Goal: Task Accomplishment & Management: Complete application form

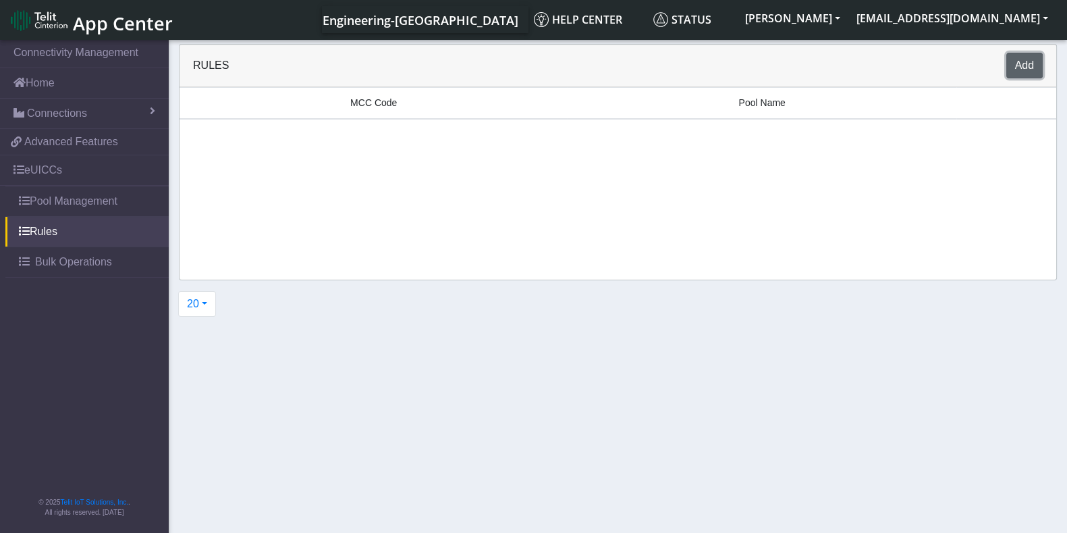
click at [1040, 65] on button "Add" at bounding box center [1025, 66] width 36 height 26
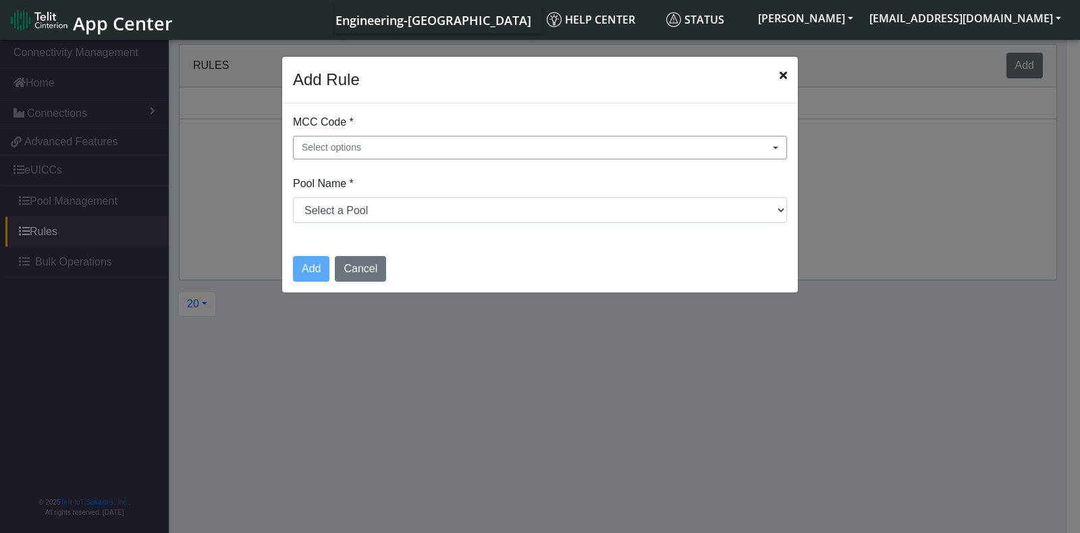
click at [513, 136] on button "Select options" at bounding box center [540, 148] width 494 height 24
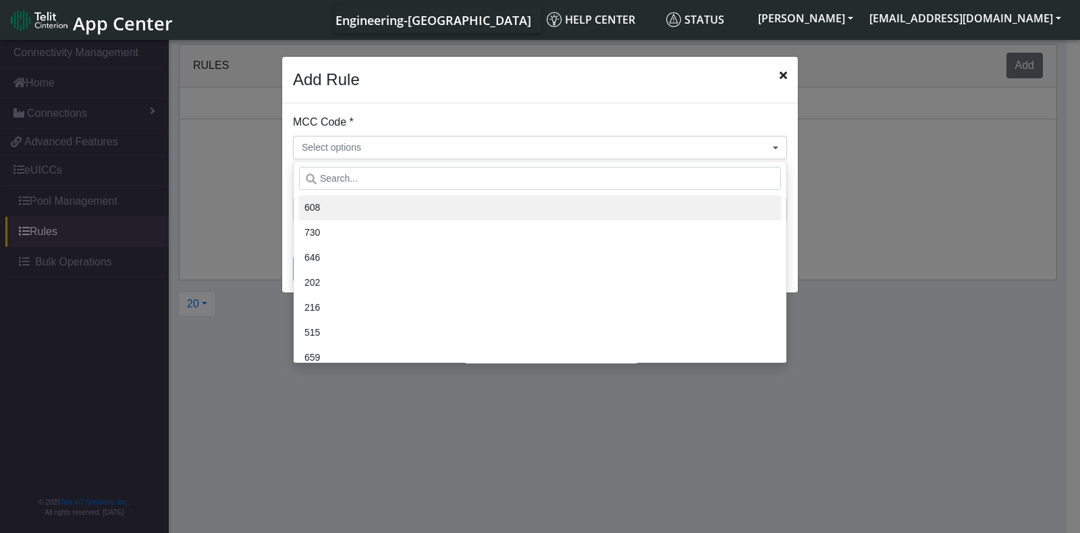
click at [365, 209] on li "608" at bounding box center [540, 207] width 482 height 25
click at [374, 209] on li "608" at bounding box center [540, 207] width 482 height 25
click at [377, 206] on li "608" at bounding box center [540, 207] width 482 height 25
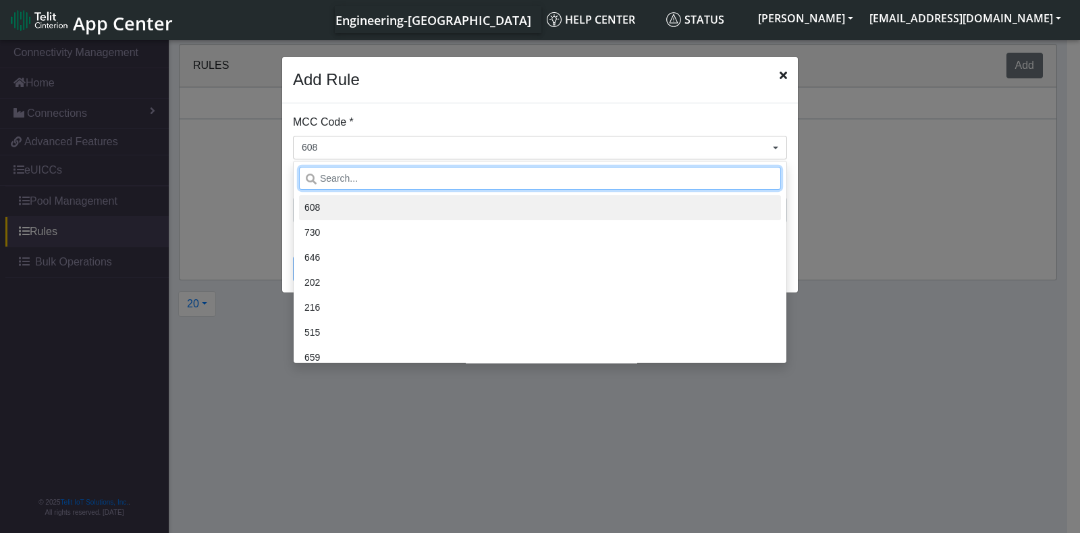
click at [437, 176] on input "text" at bounding box center [540, 178] width 482 height 23
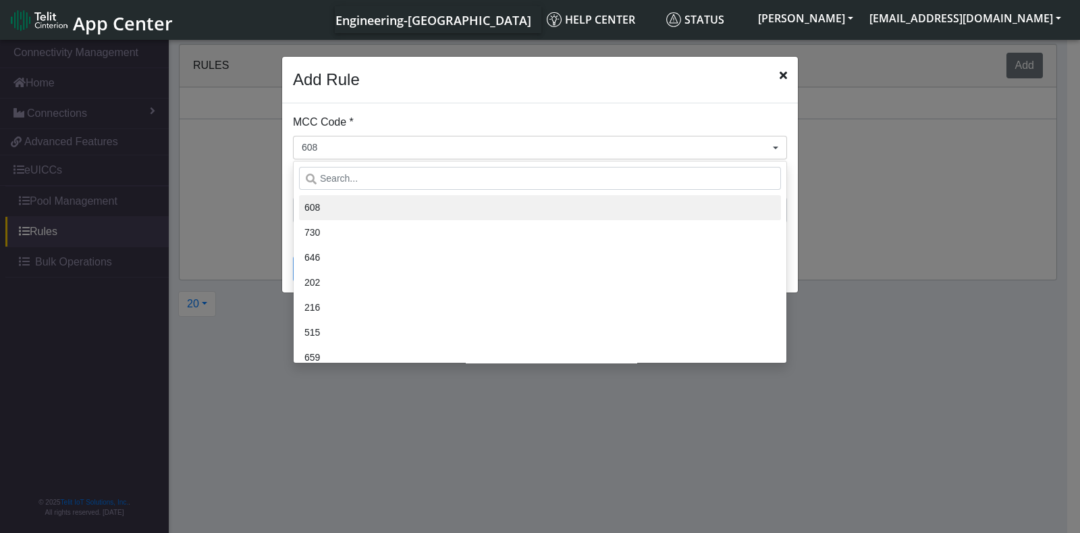
click at [790, 180] on div "MCC Code * 608 608 730 646 202 216 515 659 645 470 548 262 294 710 364 218 420 …" at bounding box center [540, 173] width 516 height 141
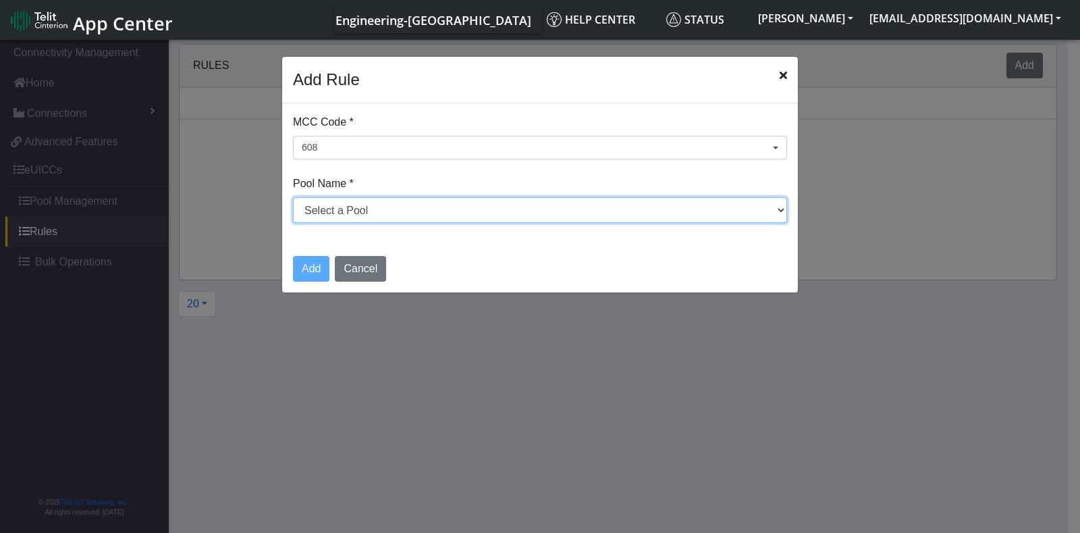
click at [643, 207] on select "Select a Pool test DNLD_TPP-test-test DNLD_TPP-test.com-test DNLD_TPP-test.com-…" at bounding box center [540, 210] width 494 height 26
select select "1: Object"
click at [293, 197] on select "Select a Pool test DNLD_TPP-test-test DNLD_TPP-test.com-test DNLD_TPP-test.com-…" at bounding box center [540, 210] width 494 height 26
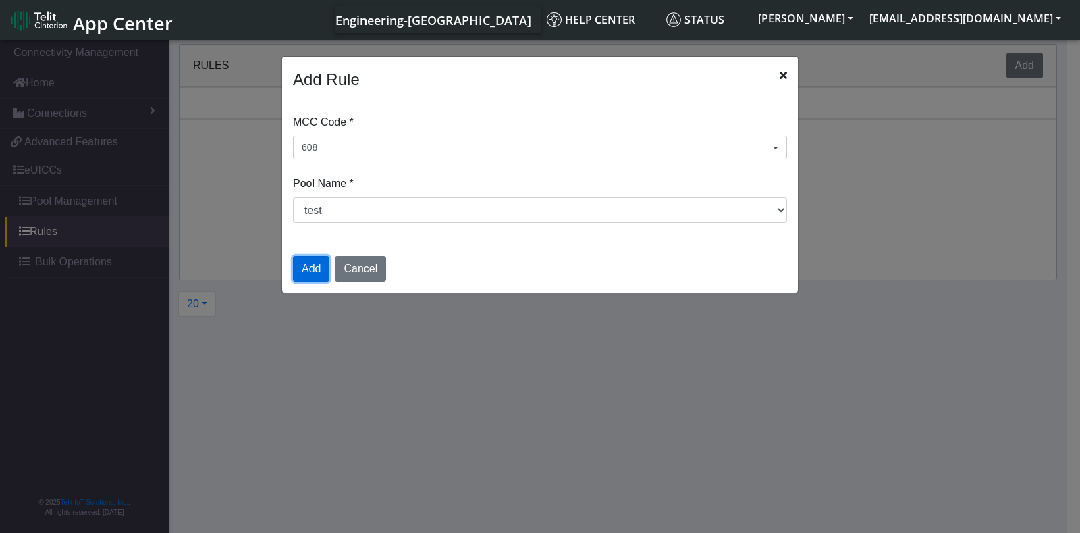
click at [315, 265] on button "Add" at bounding box center [311, 269] width 36 height 26
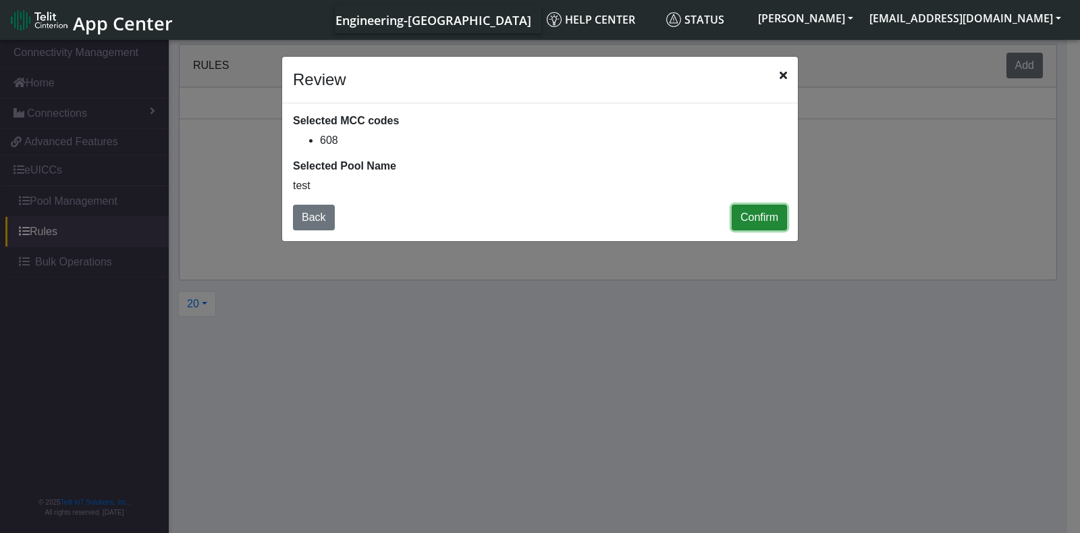
click at [762, 216] on button "Confirm" at bounding box center [759, 218] width 55 height 26
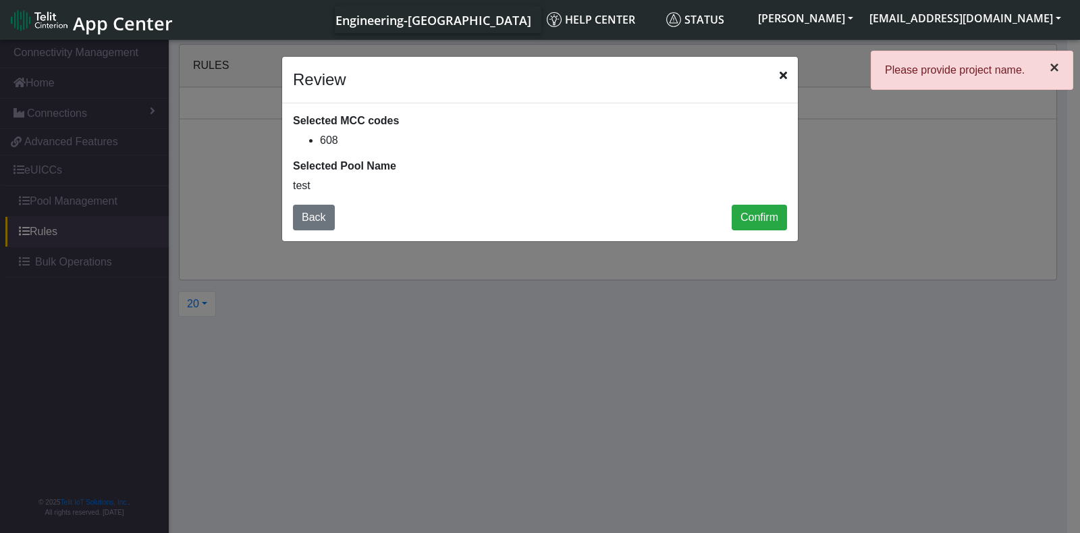
click at [1050, 65] on span "×" at bounding box center [1054, 67] width 9 height 18
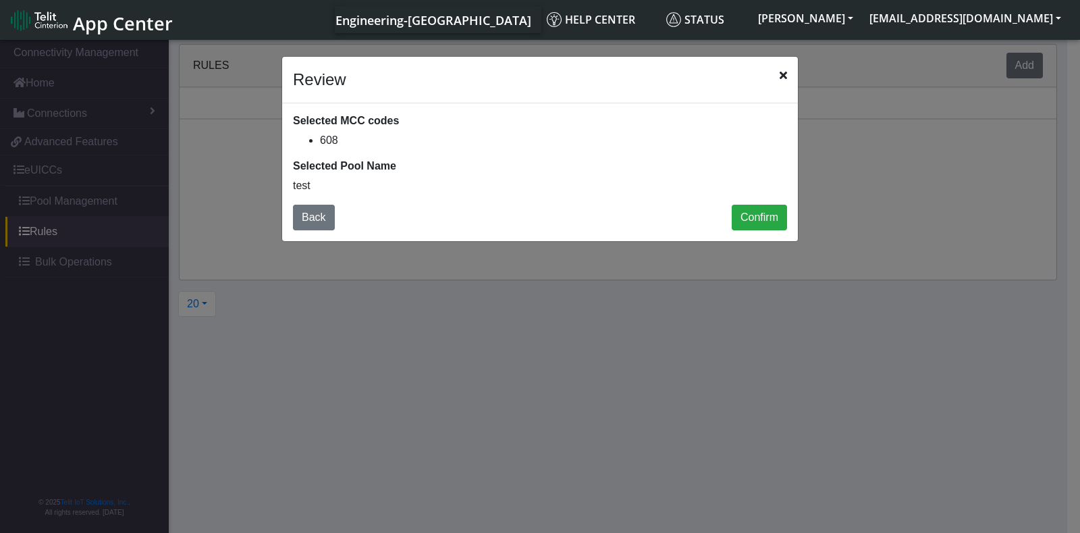
click at [787, 76] on icon "Close" at bounding box center [783, 75] width 7 height 11
